Goal: Task Accomplishment & Management: Complete application form

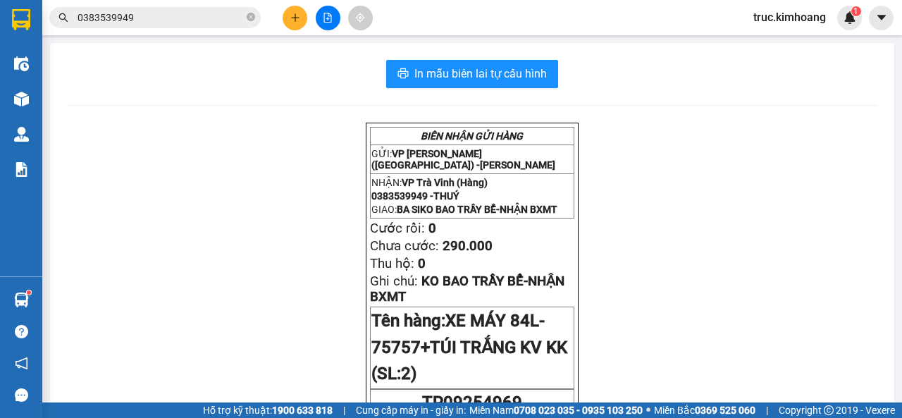
click at [302, 16] on button at bounding box center [295, 18] width 25 height 25
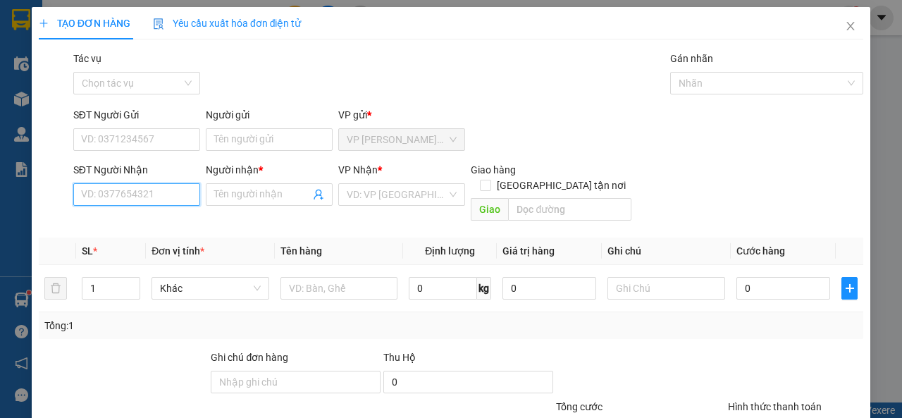
click at [165, 192] on input "SĐT Người Nhận" at bounding box center [136, 194] width 127 height 23
type input "0796526902"
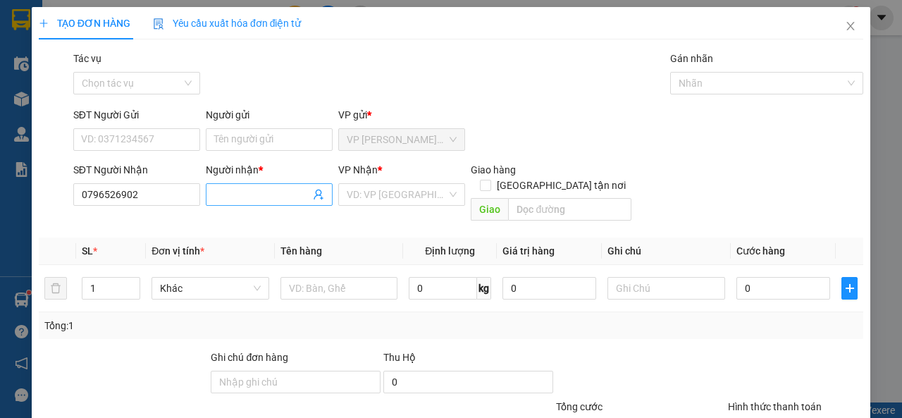
click at [226, 199] on input "Người nhận *" at bounding box center [262, 195] width 96 height 16
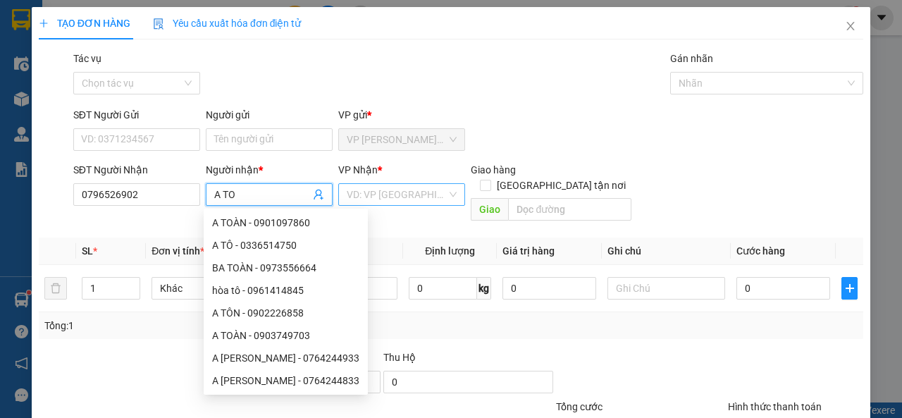
type input "A TO"
click at [379, 197] on input "search" at bounding box center [397, 194] width 100 height 21
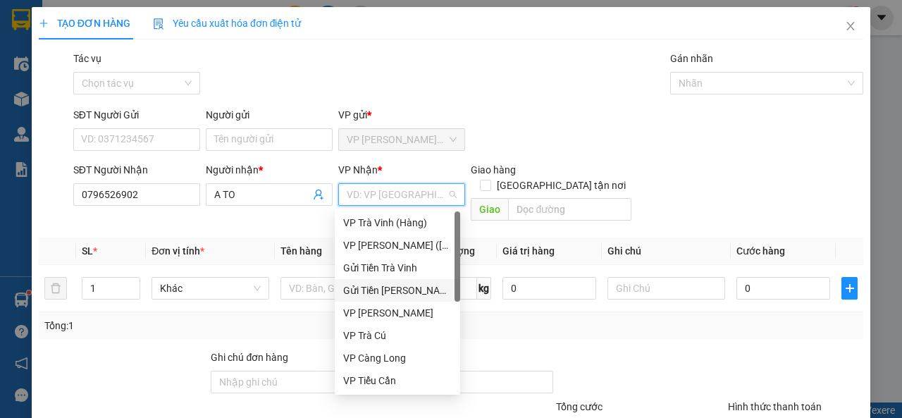
scroll to position [113, 0]
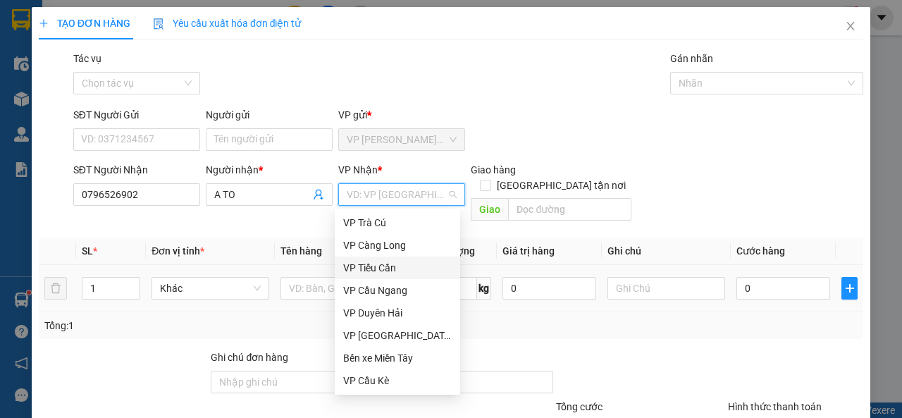
click at [398, 273] on div "VP Tiểu Cần" at bounding box center [397, 268] width 109 height 16
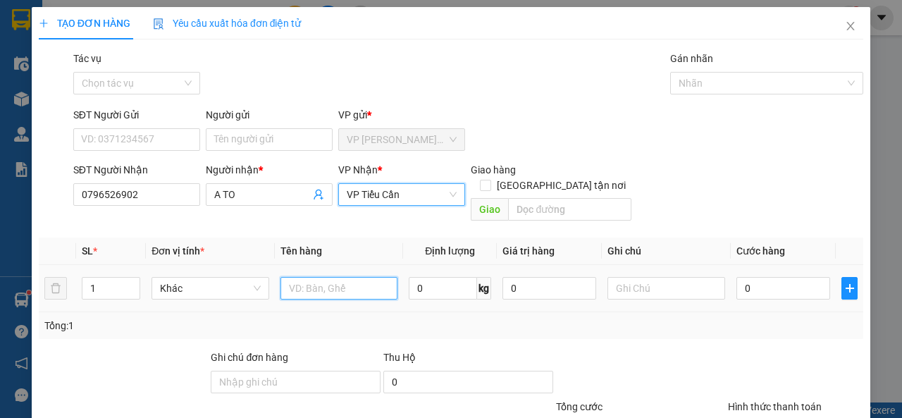
click at [360, 283] on input "text" at bounding box center [340, 288] width 118 height 23
type input "CỤC BAO M XANH KK"
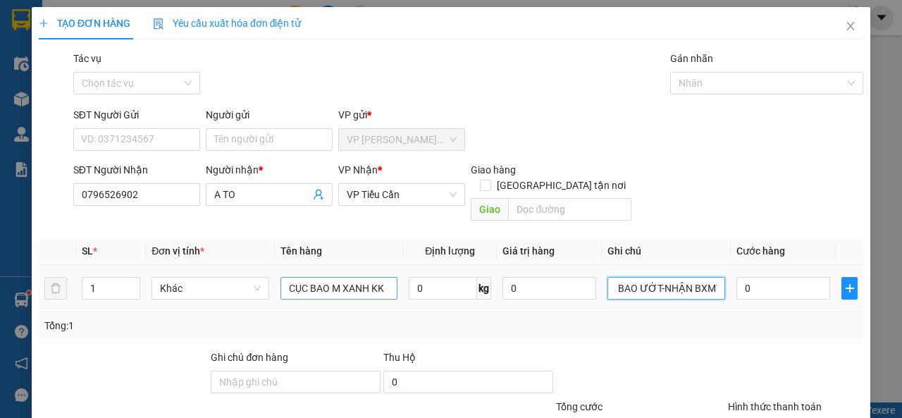
scroll to position [0, 19]
type input "KO BAO ƯỚT-NHẬN BXMT"
type input "5"
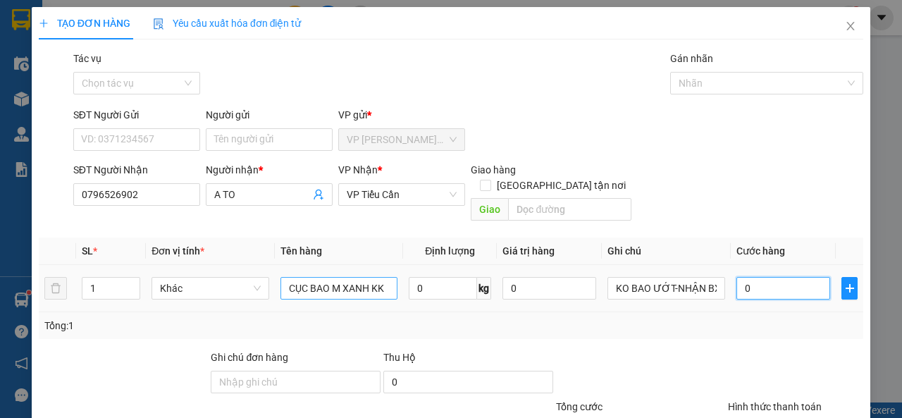
type input "5"
type input "50"
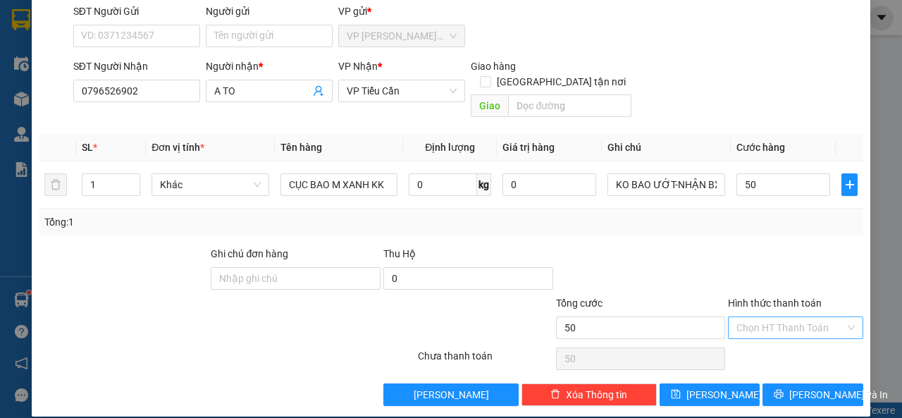
type input "50.000"
click at [753, 317] on input "Hình thức thanh toán" at bounding box center [791, 327] width 109 height 21
click at [762, 335] on div "Tại văn phòng" at bounding box center [787, 341] width 116 height 16
type input "0"
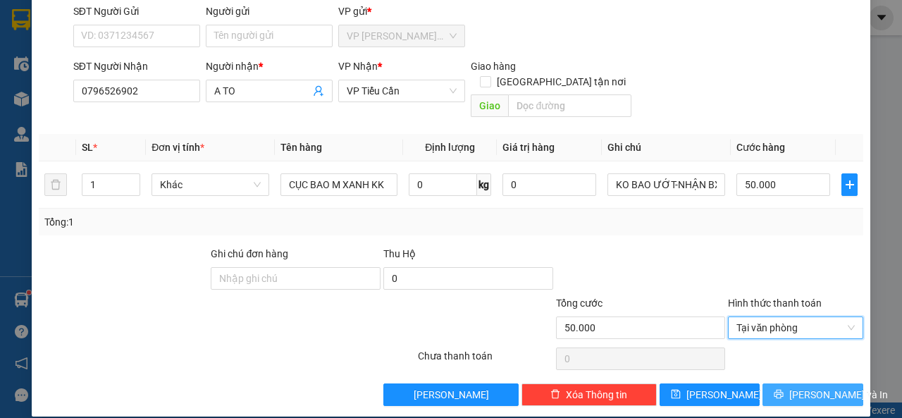
click at [784, 389] on icon "printer" at bounding box center [779, 394] width 10 height 10
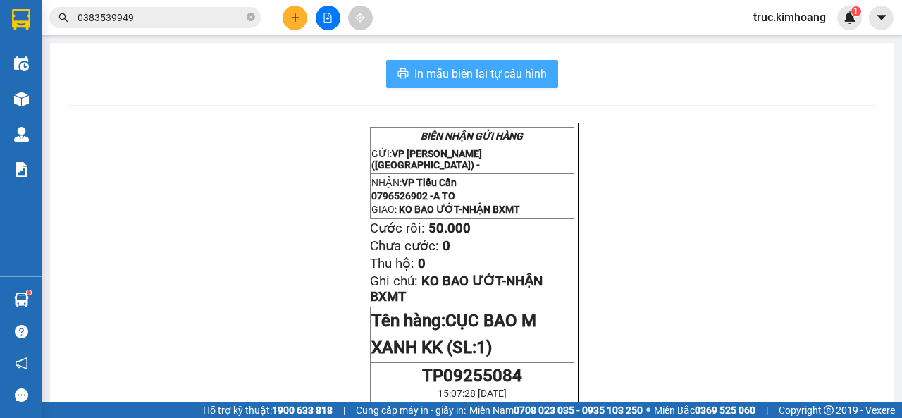
click at [520, 82] on span "In mẫu biên lai tự cấu hình" at bounding box center [480, 74] width 133 height 18
click at [493, 73] on span "In mẫu biên lai tự cấu hình" at bounding box center [480, 74] width 133 height 18
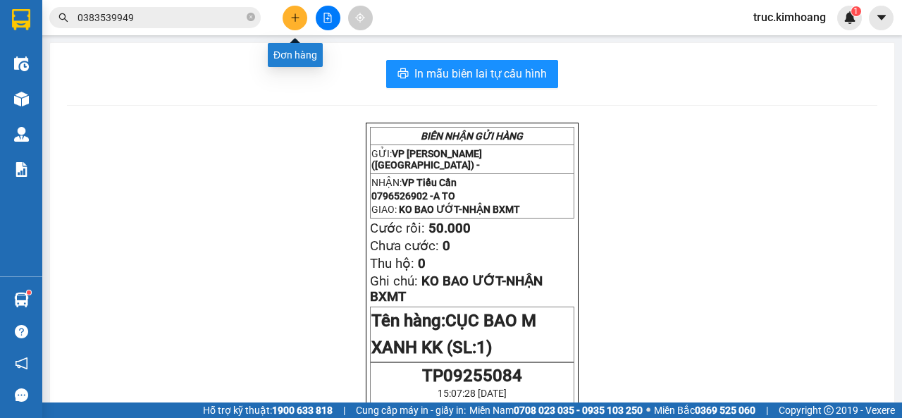
click at [295, 22] on icon "plus" at bounding box center [295, 18] width 10 height 10
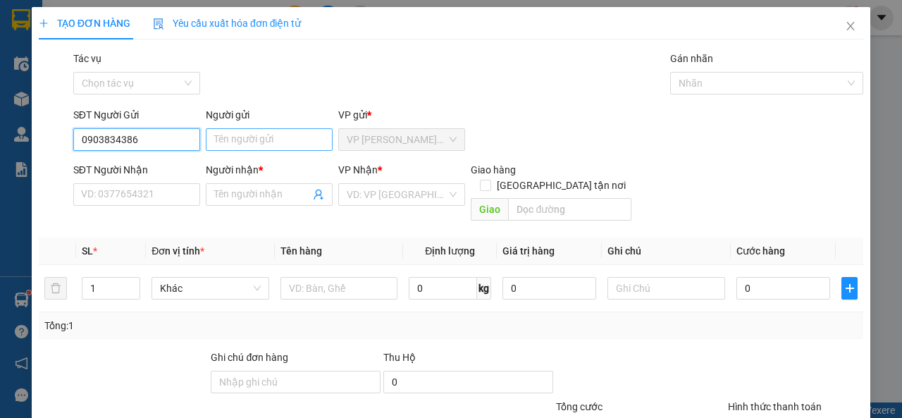
type input "0903834386"
click at [277, 143] on input "Người gửi" at bounding box center [269, 139] width 127 height 23
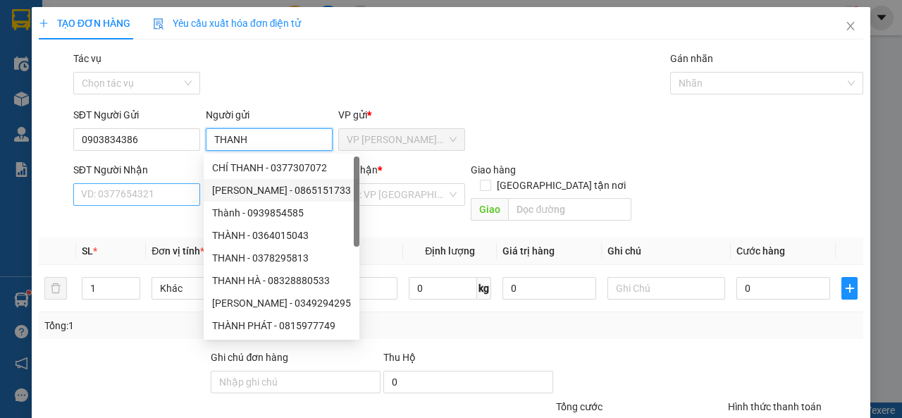
type input "THANH"
click at [156, 199] on input "SĐT Người Nhận" at bounding box center [136, 194] width 127 height 23
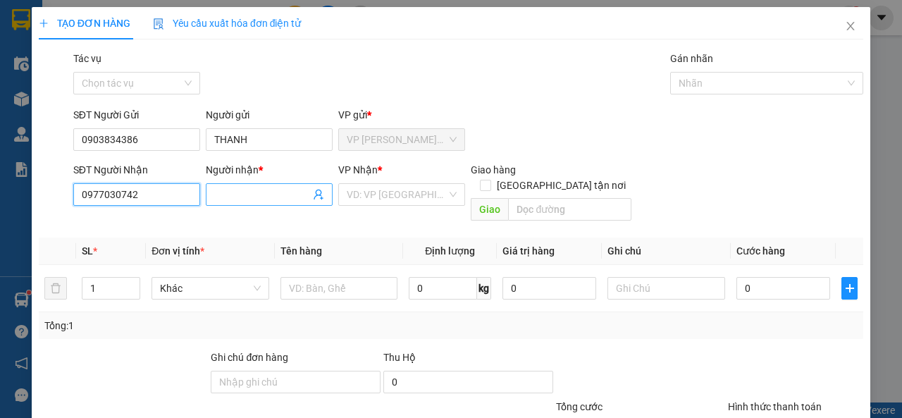
type input "0977030742"
click at [243, 194] on input "Người nhận *" at bounding box center [262, 195] width 96 height 16
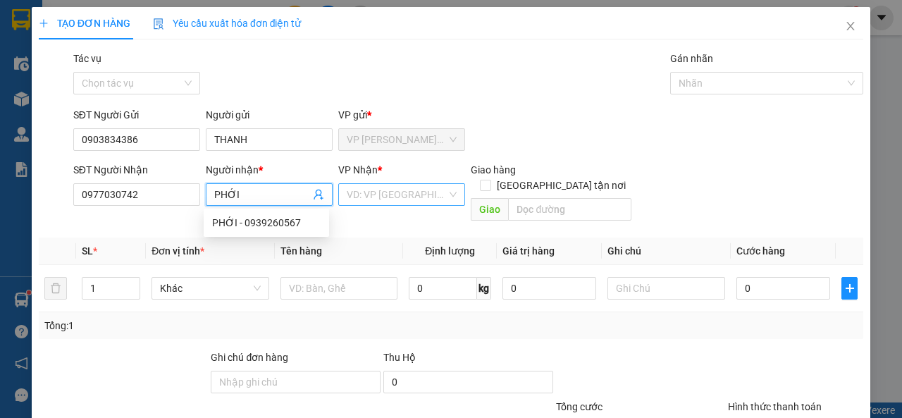
type input "PHỚI"
click at [354, 197] on input "search" at bounding box center [397, 194] width 100 height 21
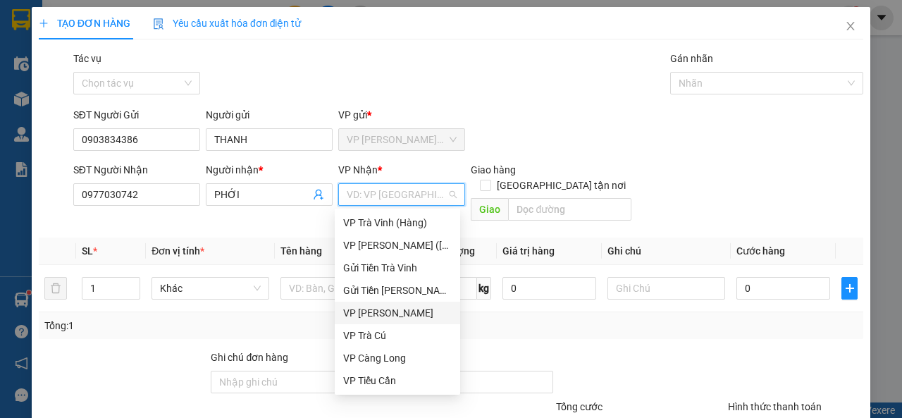
click at [386, 307] on div "VP [PERSON_NAME]" at bounding box center [397, 313] width 109 height 16
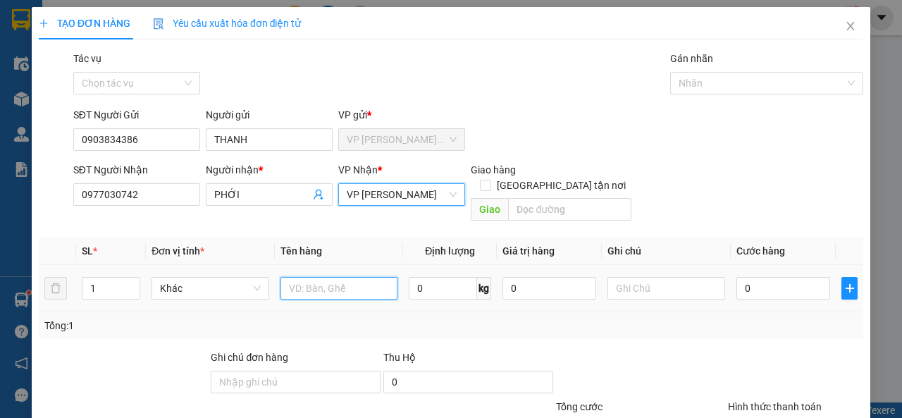
click at [308, 277] on input "text" at bounding box center [340, 288] width 118 height 23
type input "MÁY GIẶC KK"
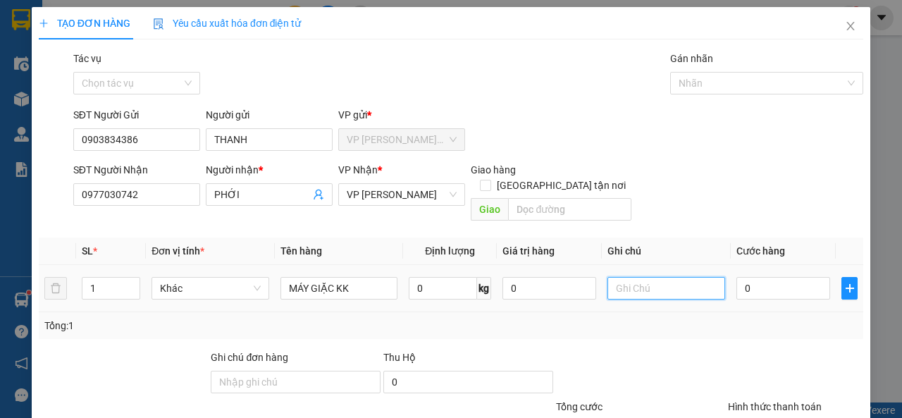
click at [632, 277] on input "text" at bounding box center [667, 288] width 118 height 23
type input "KO BAO BỂ-NHẬN BXMT"
type input "2"
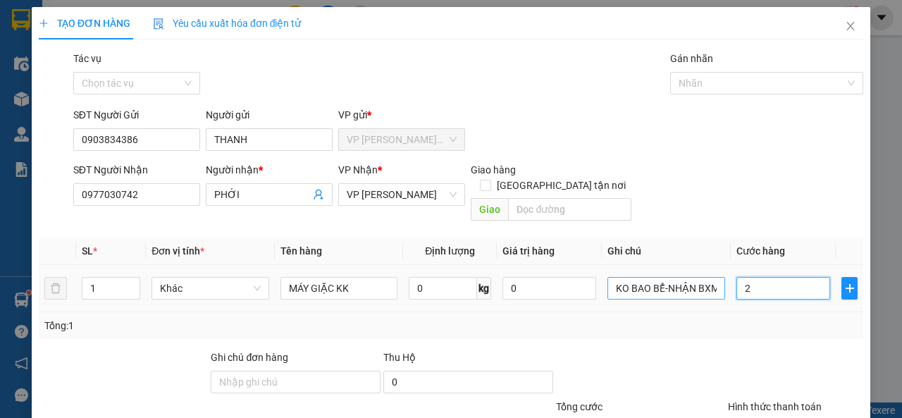
type input "25"
type input "250"
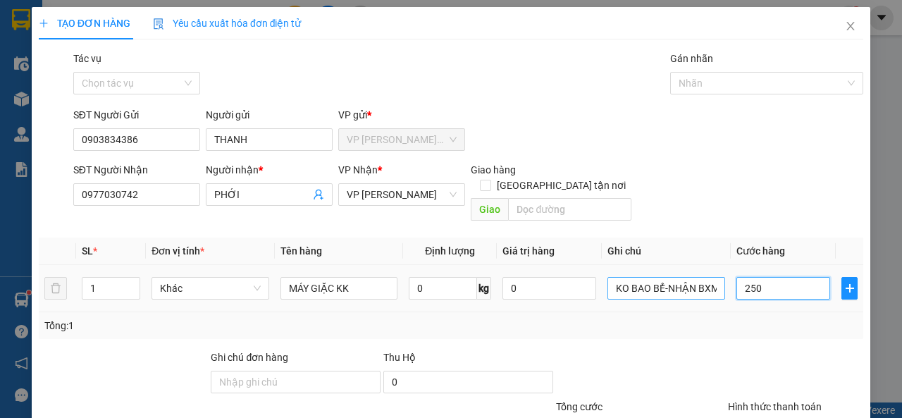
type input "250"
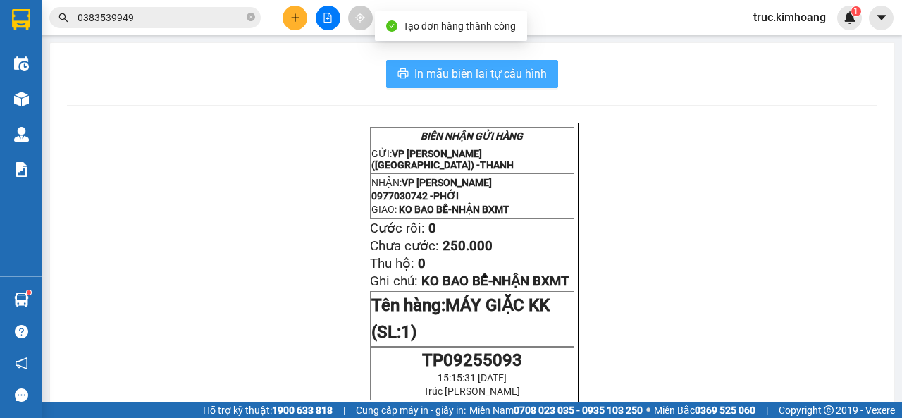
click at [506, 79] on span "In mẫu biên lai tự cấu hình" at bounding box center [480, 74] width 133 height 18
click at [438, 76] on span "In mẫu biên lai tự cấu hình" at bounding box center [480, 74] width 133 height 18
